Goal: Transaction & Acquisition: Book appointment/travel/reservation

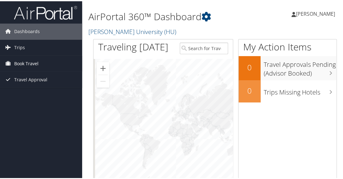
click at [30, 64] on span "Book Travel" at bounding box center [26, 63] width 24 height 16
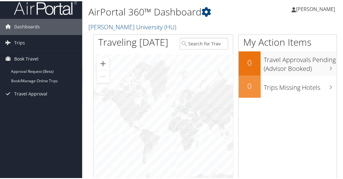
scroll to position [3, 0]
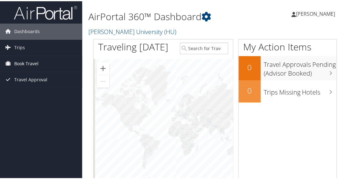
click at [21, 64] on span "Book Travel" at bounding box center [26, 63] width 24 height 16
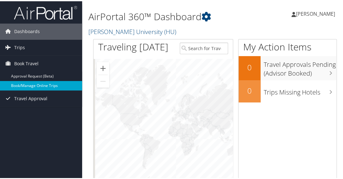
click at [35, 86] on link "Book/Manage Online Trips" at bounding box center [41, 84] width 82 height 9
click at [41, 85] on link "Book/Manage Online Trips" at bounding box center [41, 84] width 82 height 9
click at [31, 84] on link "Book/Manage Online Trips" at bounding box center [41, 84] width 82 height 9
